Goal: Find contact information: Find contact information

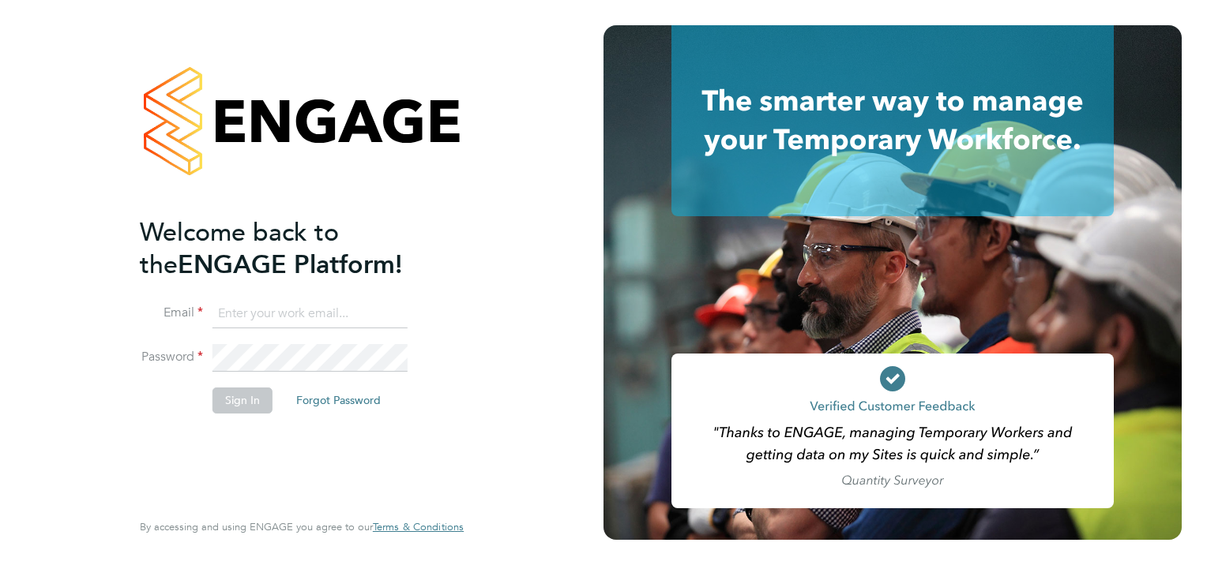
type input "renata.barbosa@ganymedesolutions.co.uk"
click at [245, 396] on button "Sign In" at bounding box center [242, 400] width 60 height 25
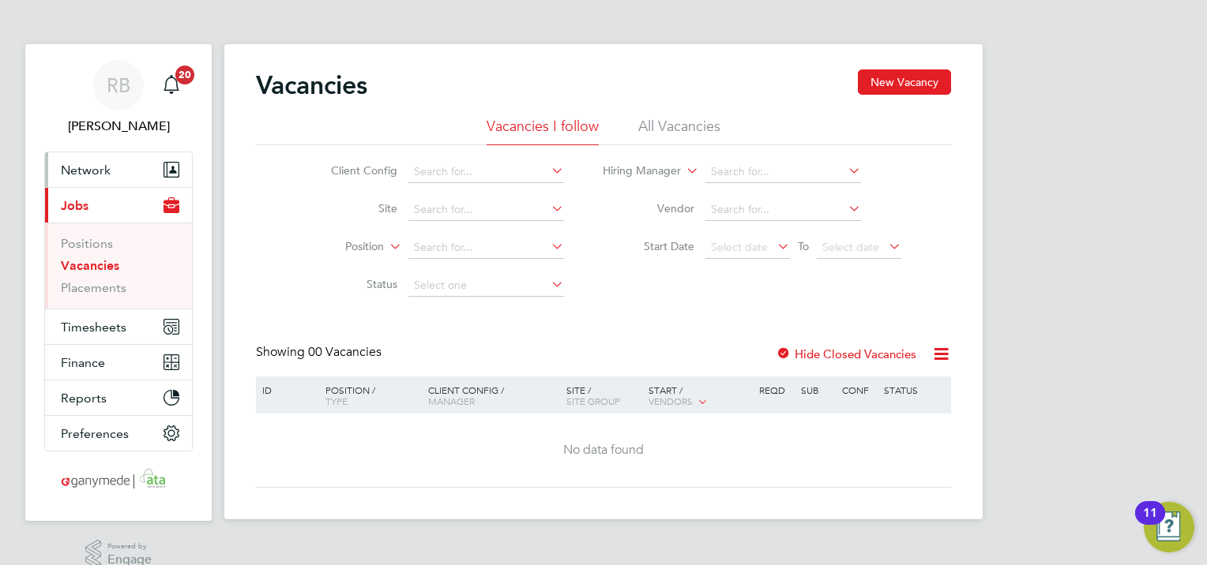
click at [99, 159] on button "Network" at bounding box center [118, 169] width 147 height 35
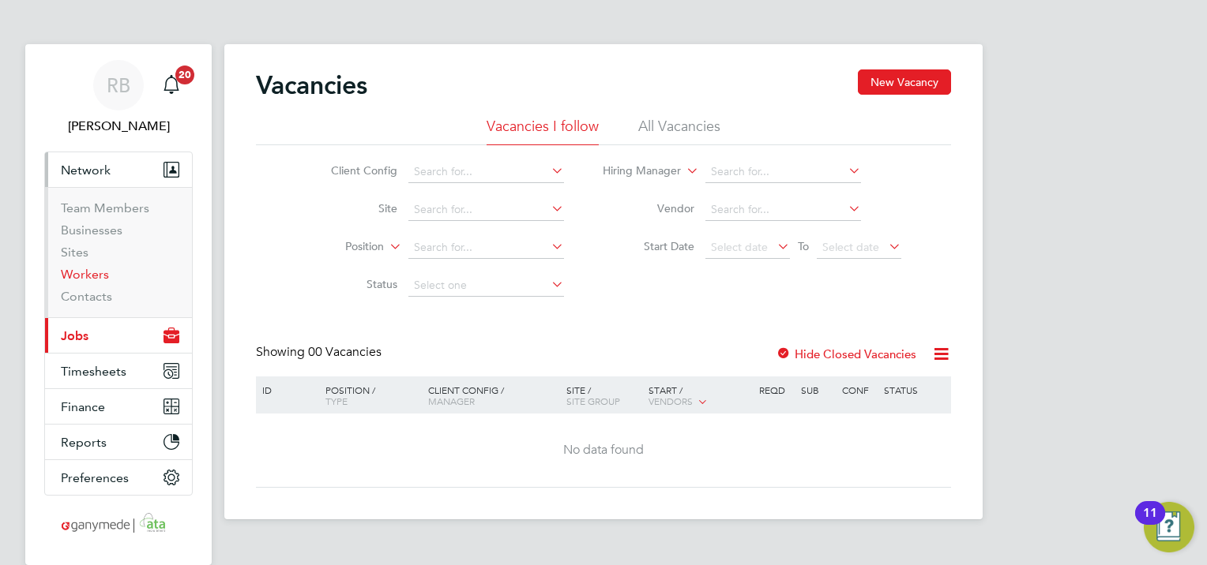
drag, startPoint x: 99, startPoint y: 267, endPoint x: 215, endPoint y: 245, distance: 117.4
click at [99, 267] on link "Workers" at bounding box center [85, 274] width 48 height 15
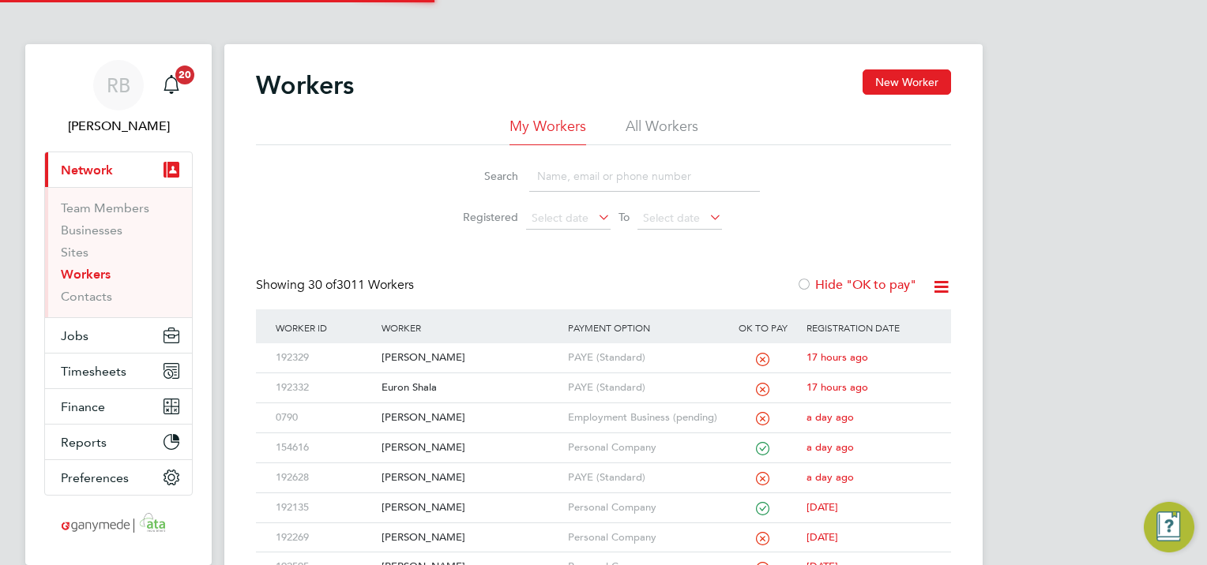
click at [584, 173] on input at bounding box center [644, 176] width 231 height 31
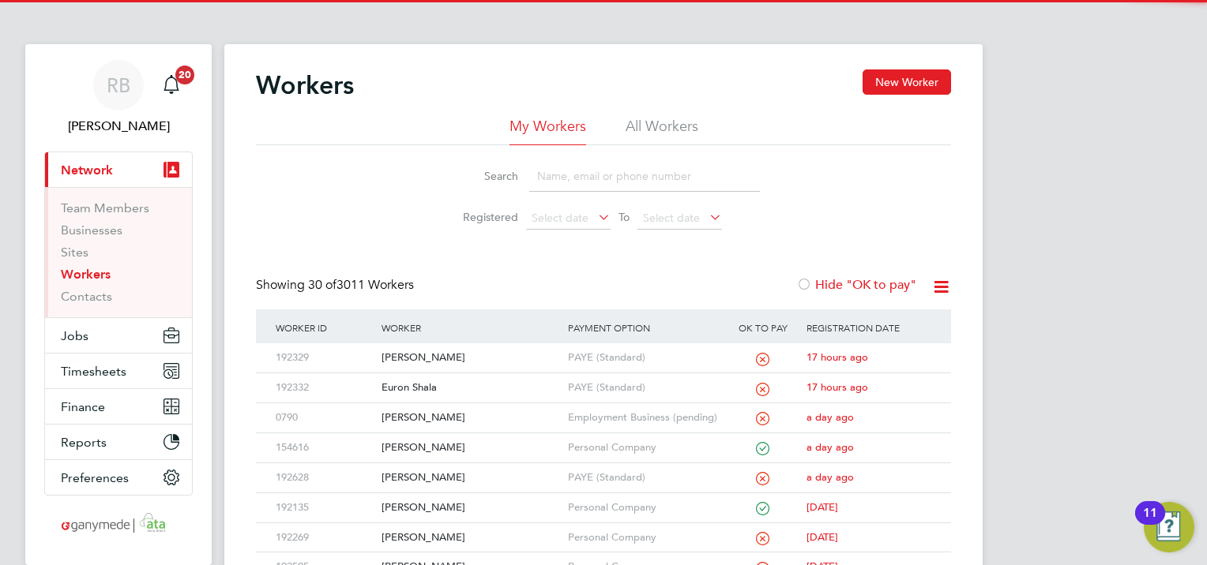
paste input "[PERSON_NAME]"
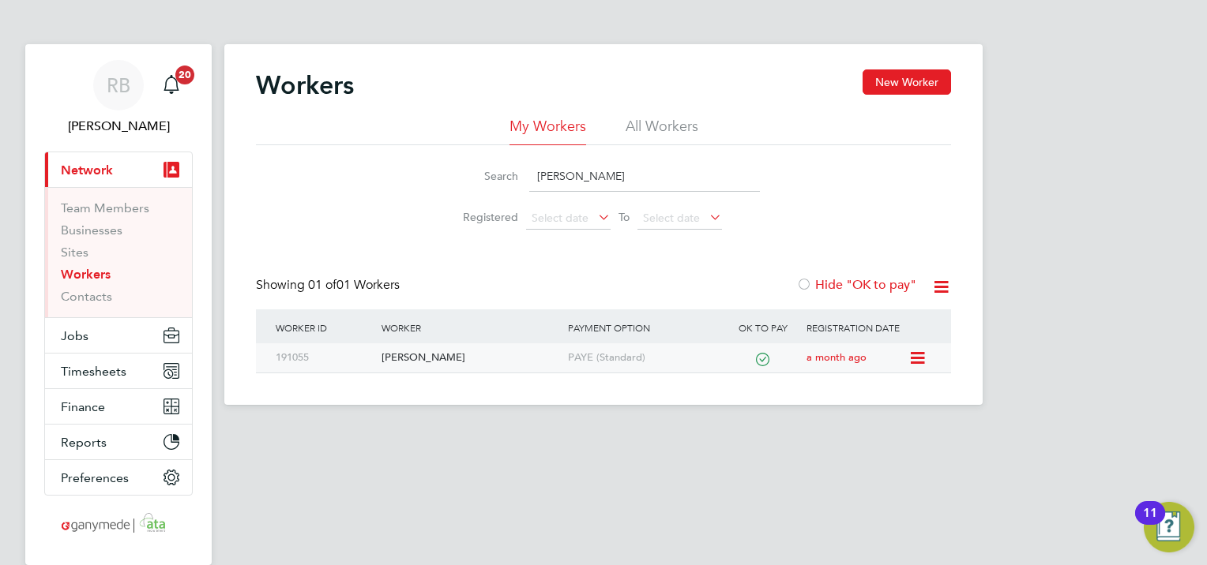
type input "[PERSON_NAME]"
click at [447, 354] on div "[PERSON_NAME]" at bounding box center [470, 357] width 186 height 29
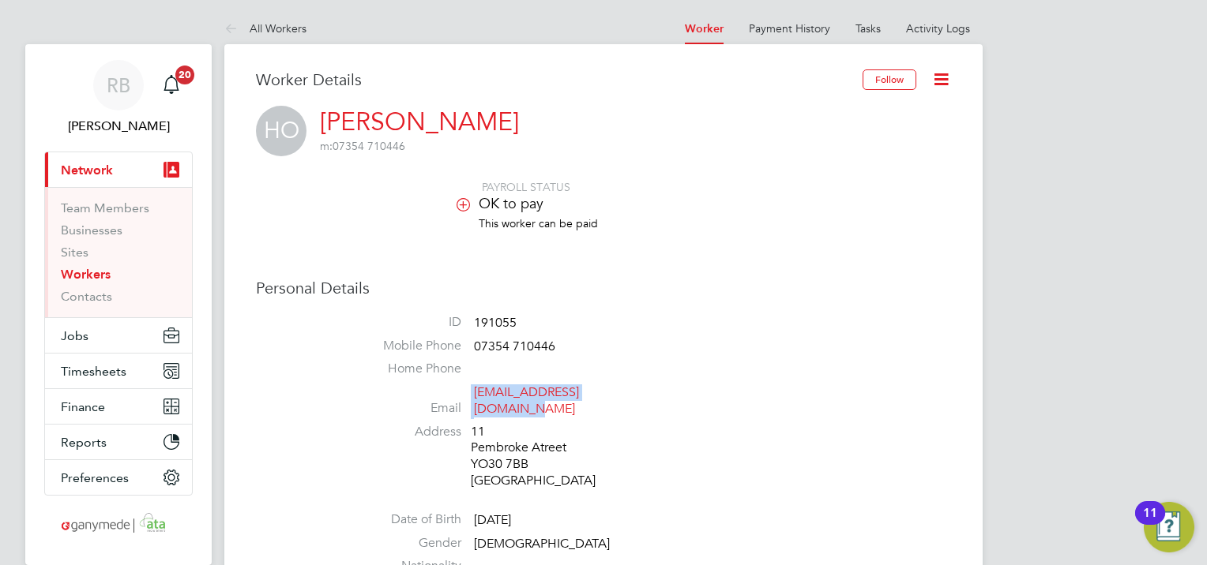
drag, startPoint x: 673, startPoint y: 396, endPoint x: 456, endPoint y: 400, distance: 216.4
click at [456, 400] on li "Email [EMAIL_ADDRESS][DOMAIN_NAME]" at bounding box center [651, 404] width 600 height 39
click at [102, 272] on link "Workers" at bounding box center [86, 274] width 50 height 15
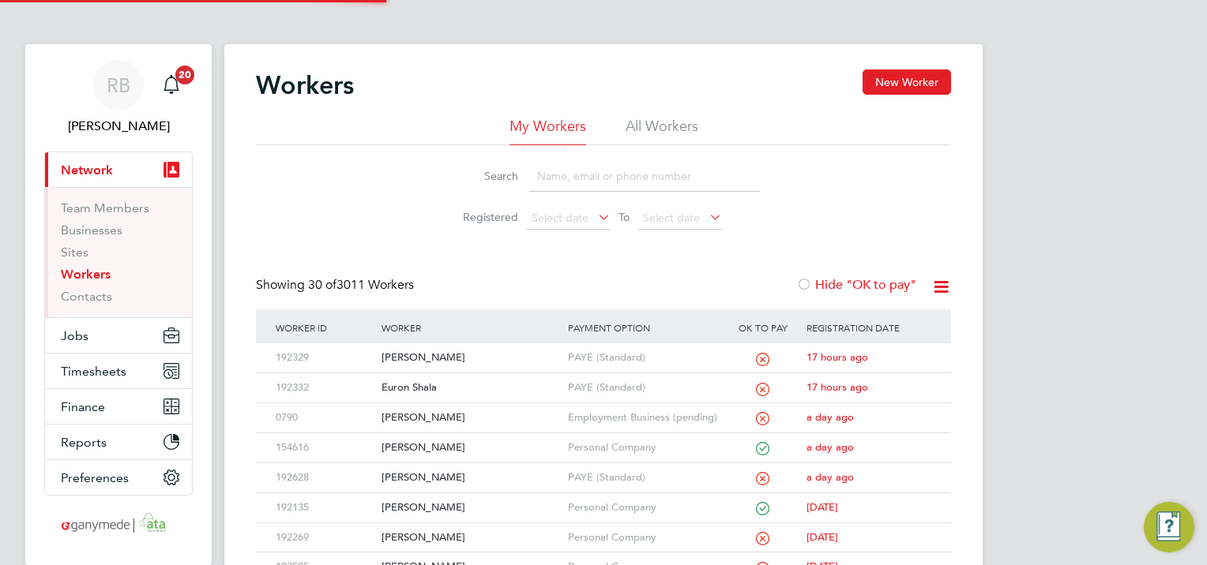
click at [595, 184] on input at bounding box center [644, 176] width 231 height 31
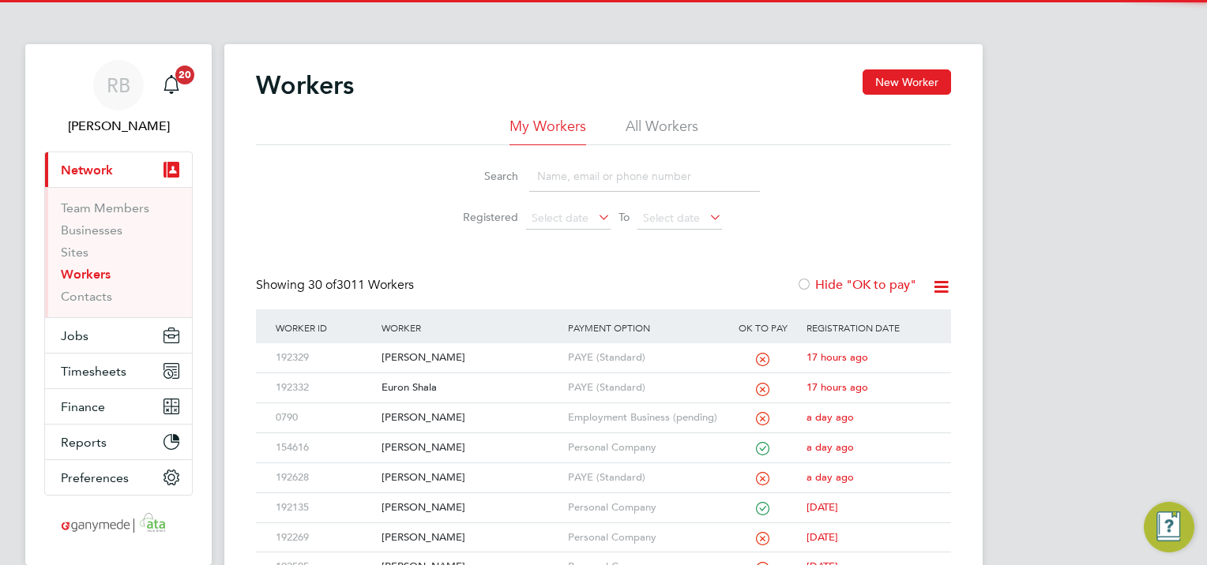
paste input "Kudoazi"
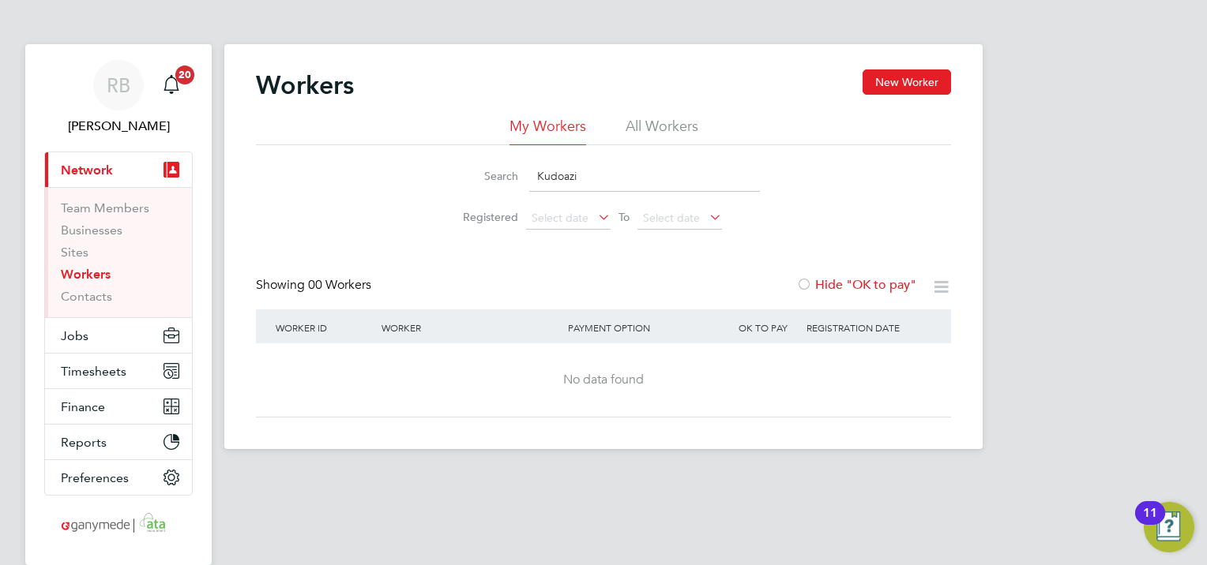
type input "Kudoazi"
drag, startPoint x: 585, startPoint y: 174, endPoint x: 486, endPoint y: 175, distance: 98.7
click at [486, 175] on div "Search Kudoazi" at bounding box center [603, 176] width 313 height 31
paste input
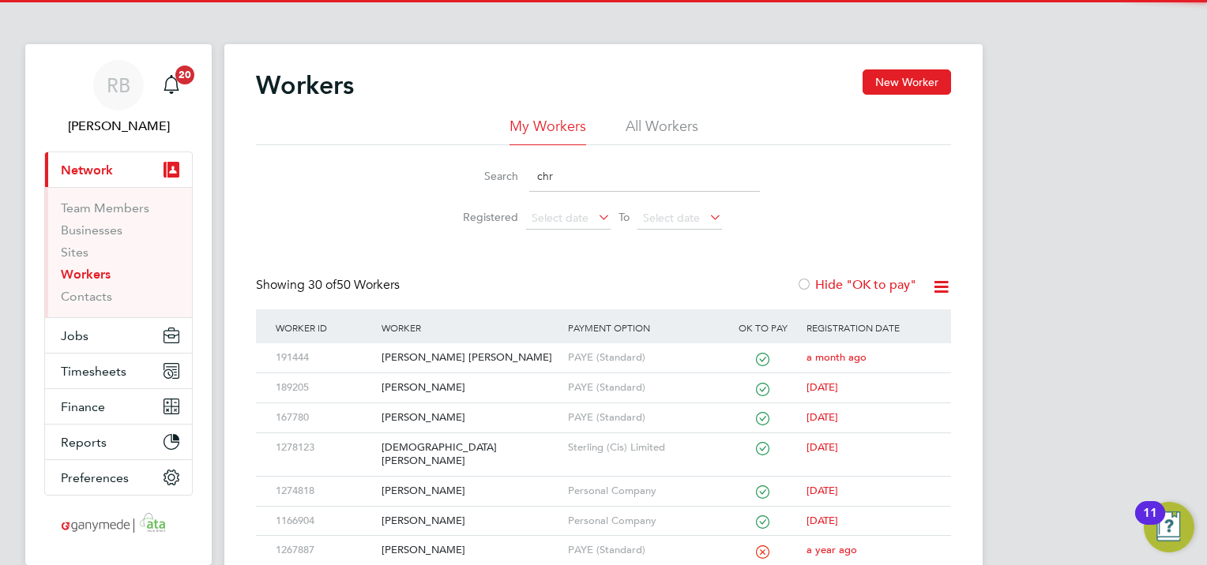
click at [657, 117] on li "All Workers" at bounding box center [661, 131] width 73 height 28
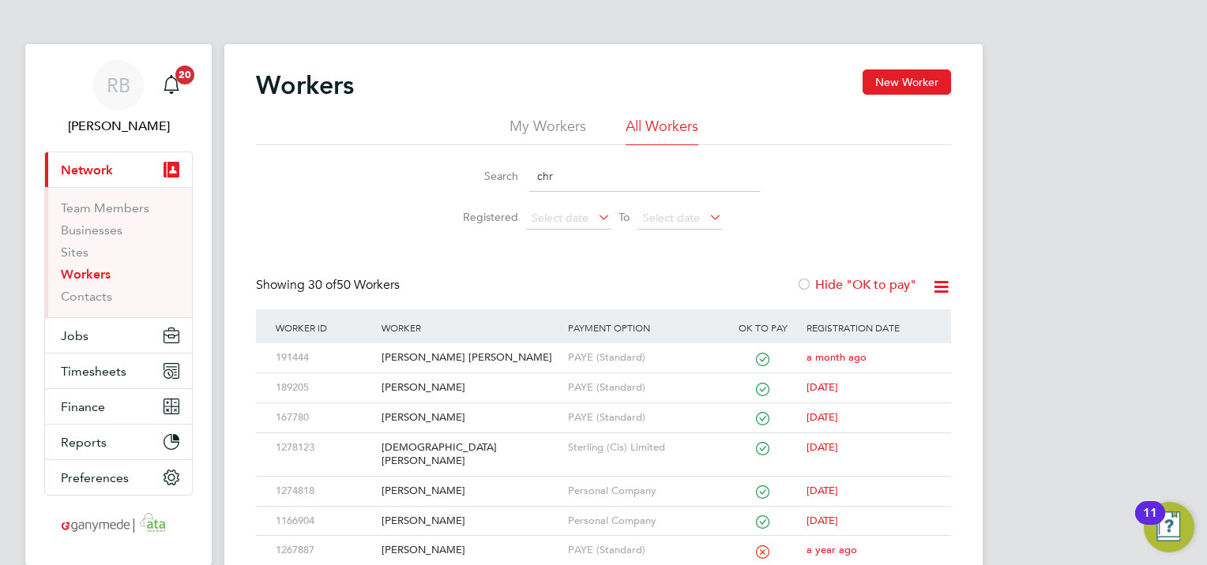
drag, startPoint x: 556, startPoint y: 179, endPoint x: 473, endPoint y: 171, distance: 83.4
click at [473, 171] on div "Search chr" at bounding box center [603, 176] width 313 height 31
paste input "Kudoazi"
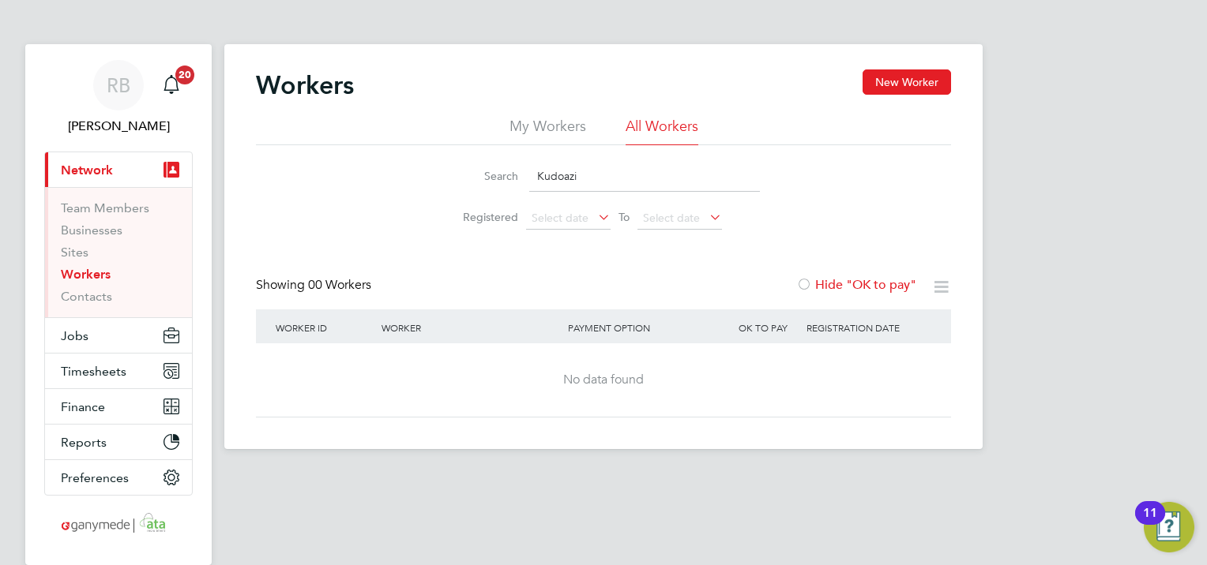
drag, startPoint x: 603, startPoint y: 174, endPoint x: 426, endPoint y: 177, distance: 176.9
click at [428, 177] on li "Search Kudoazi" at bounding box center [603, 176] width 352 height 47
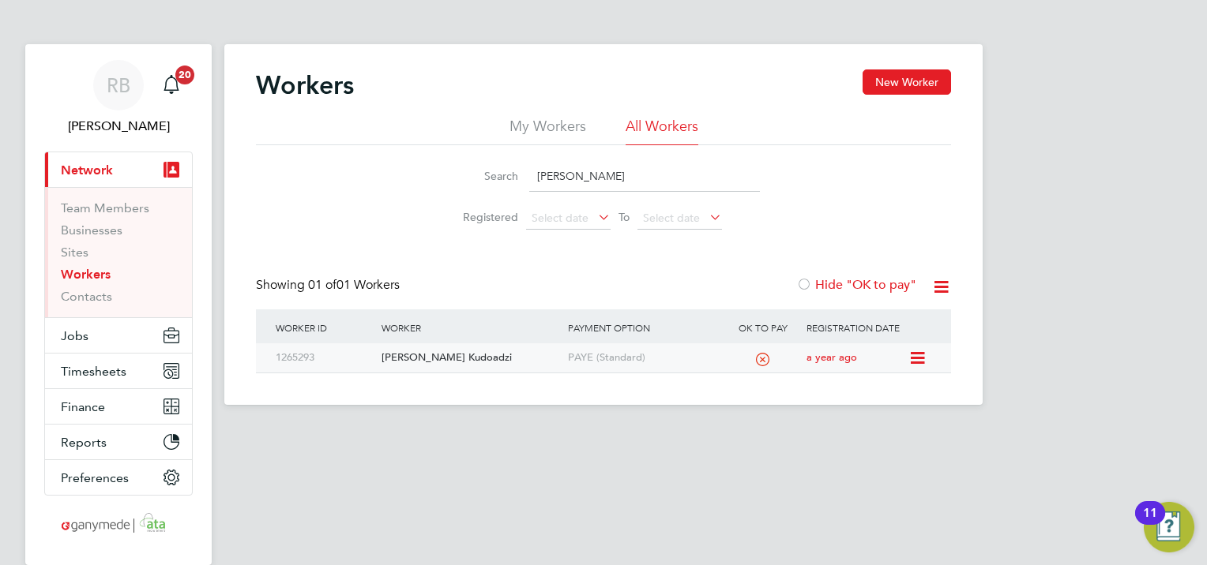
type input "charles k"
click at [405, 350] on div "Charles Korsi Kudoadzi" at bounding box center [470, 357] width 186 height 29
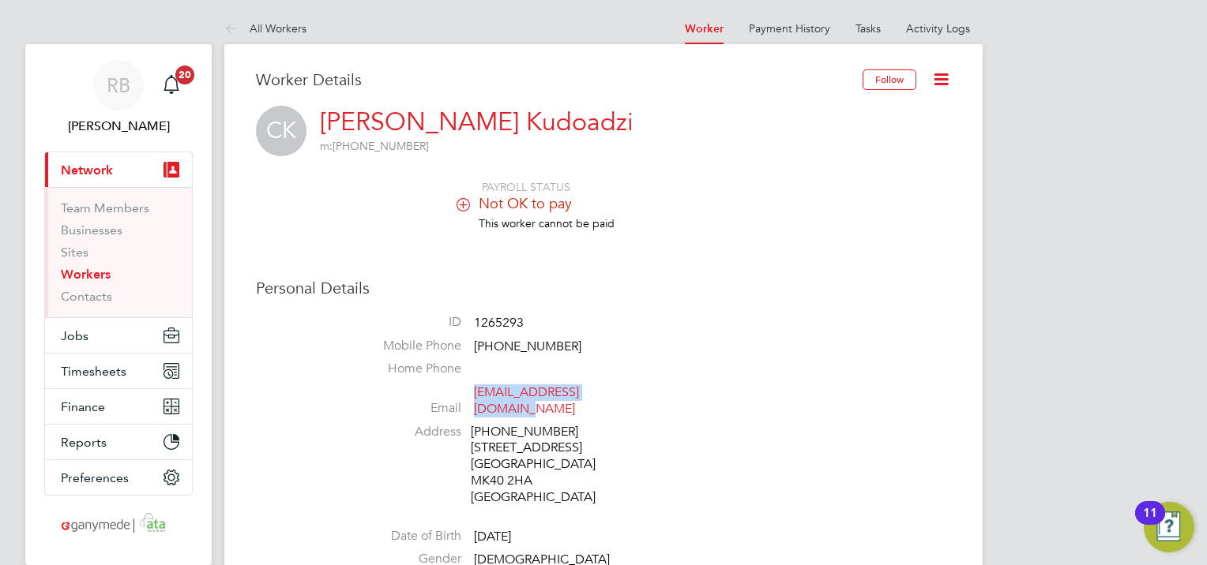
drag, startPoint x: 625, startPoint y: 389, endPoint x: 475, endPoint y: 396, distance: 150.2
click at [475, 396] on li "Email kudoadzikorsi@gmail.com" at bounding box center [651, 404] width 600 height 39
copy link "kudoadzikorsi@gmail.com"
